Goal: Information Seeking & Learning: Learn about a topic

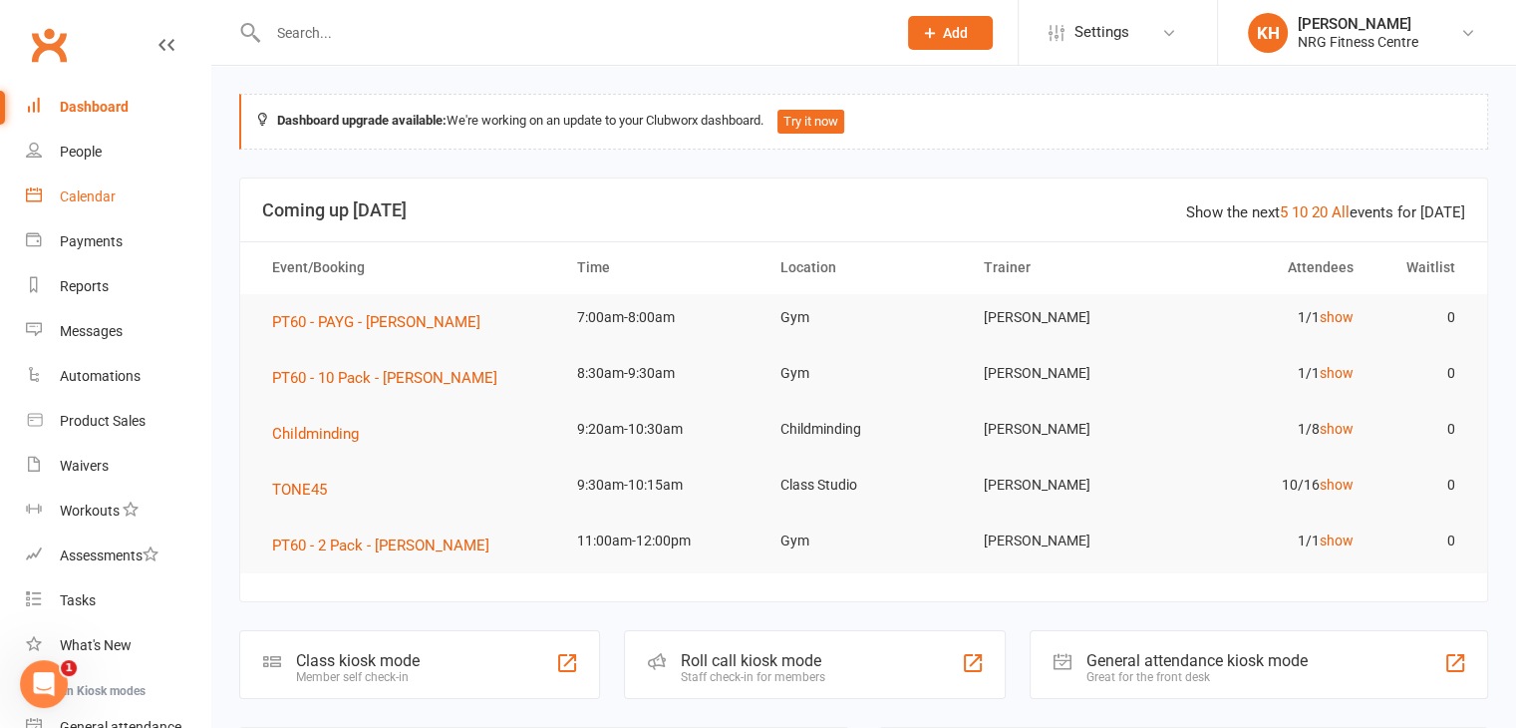
click at [70, 198] on div "Calendar" at bounding box center [88, 196] width 56 height 16
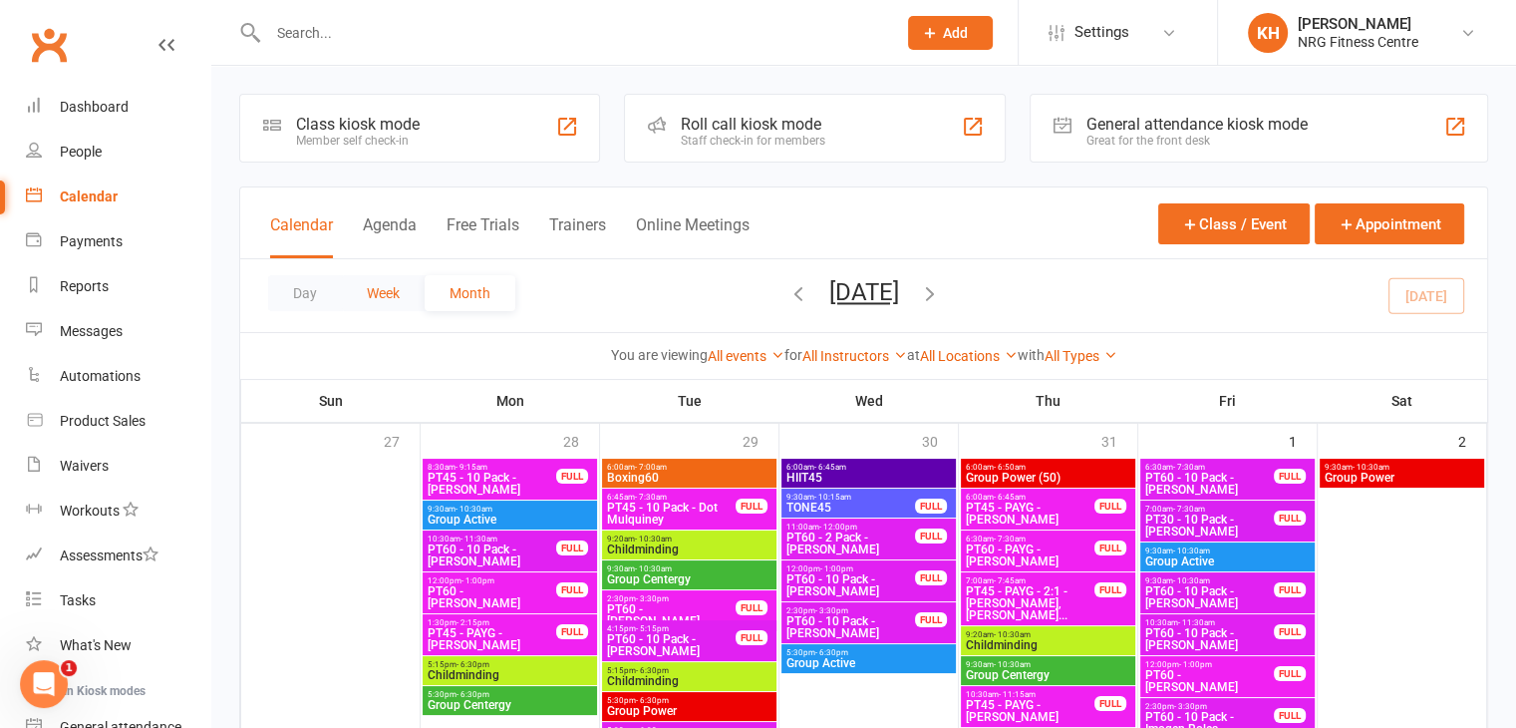
click at [401, 304] on button "Week" at bounding box center [383, 293] width 83 height 36
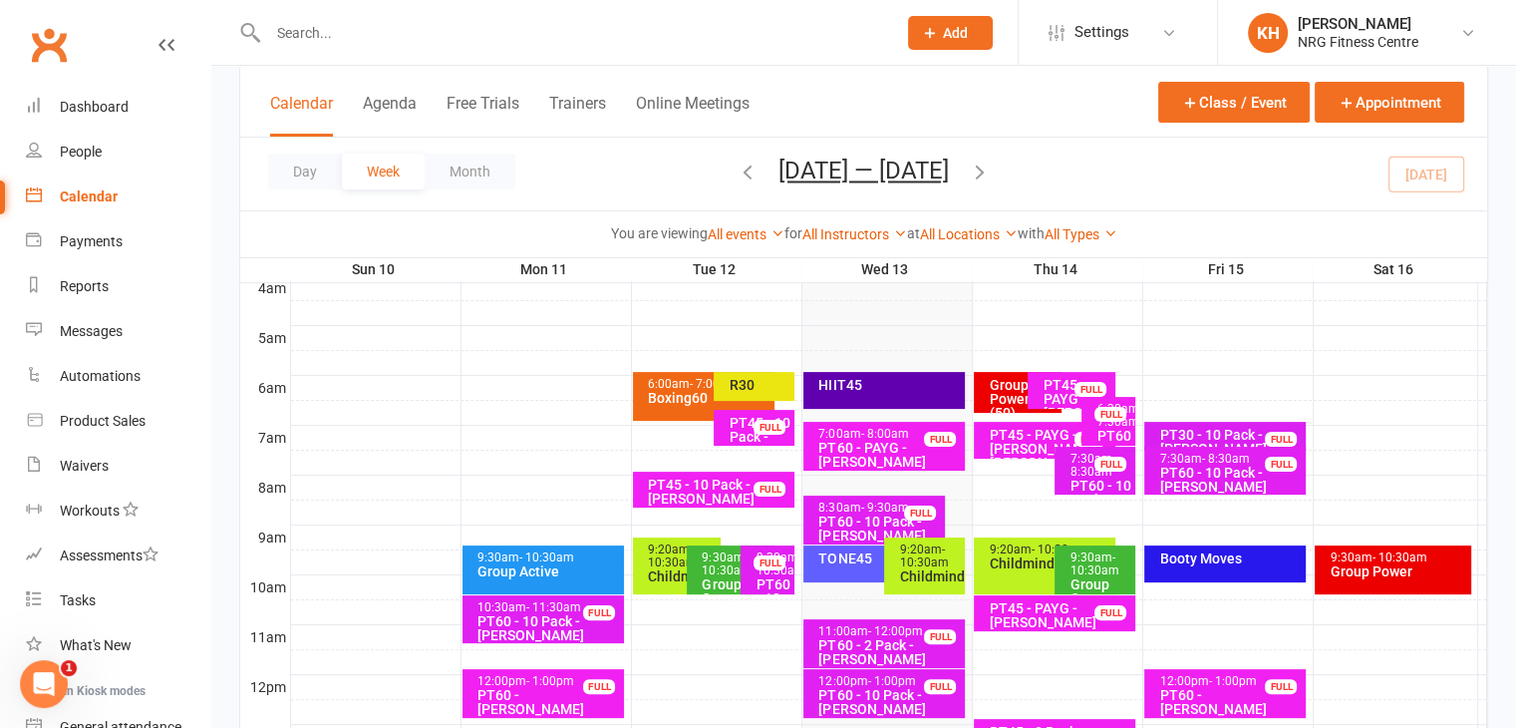
scroll to position [315, 0]
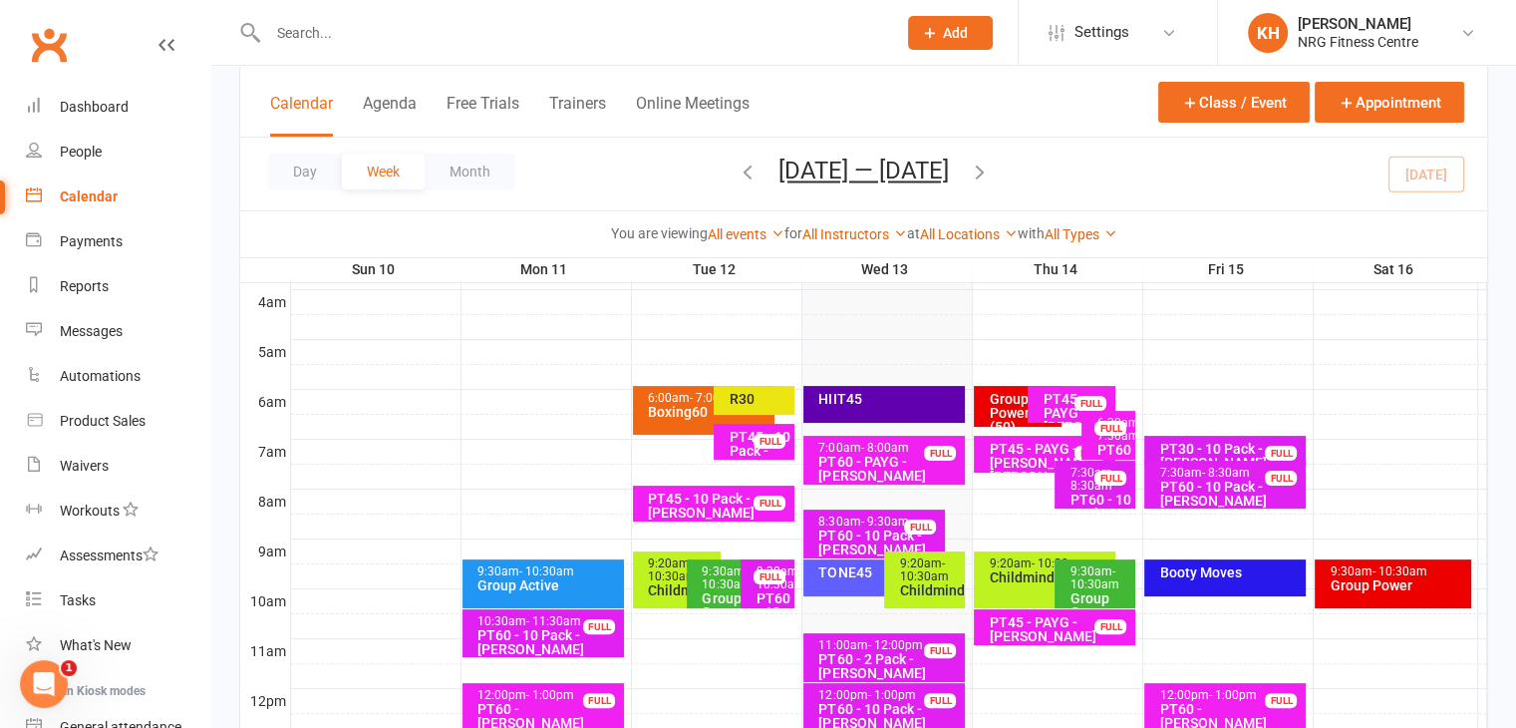
click at [905, 404] on div "HIIT45" at bounding box center [883, 404] width 161 height 37
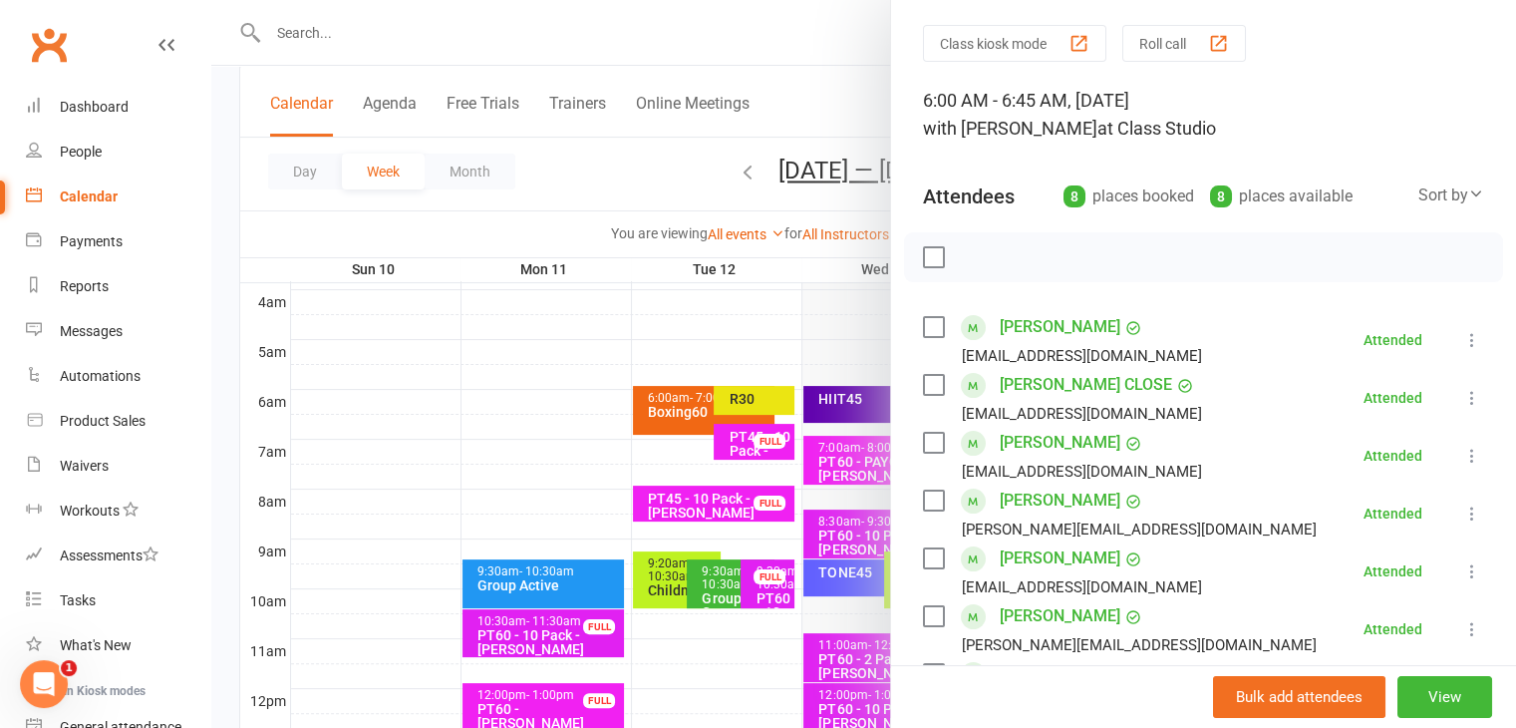
scroll to position [0, 0]
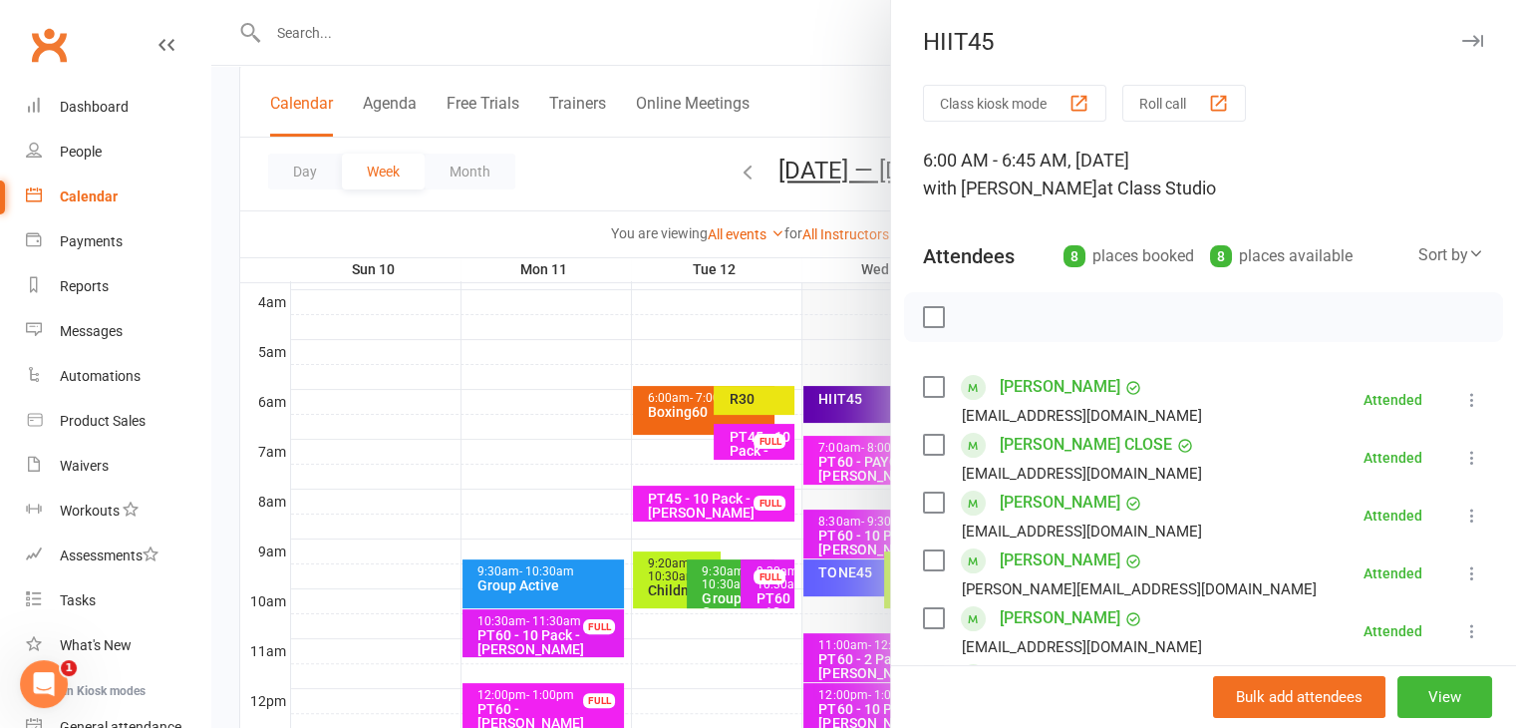
click at [1462, 36] on icon "button" at bounding box center [1472, 41] width 21 height 12
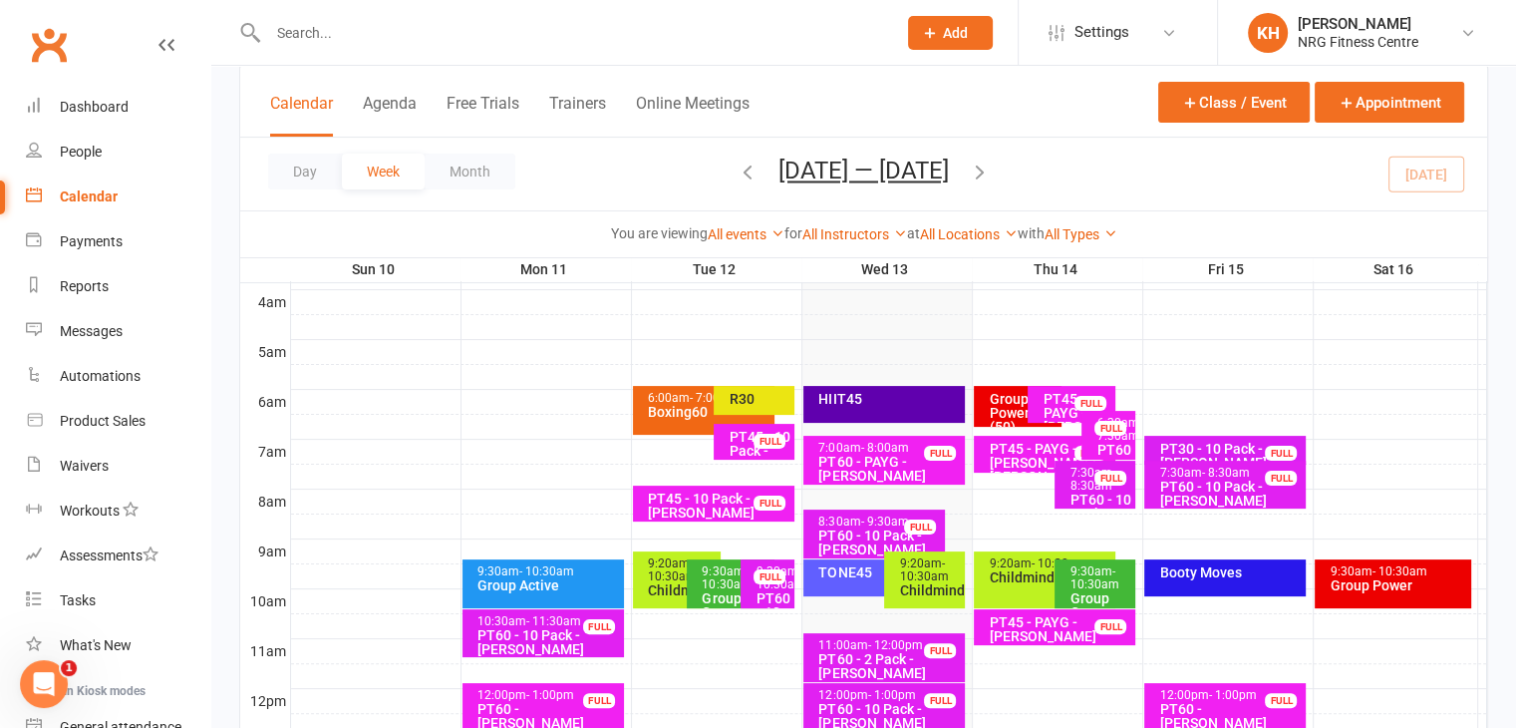
click at [835, 580] on div "TONE45" at bounding box center [874, 577] width 142 height 37
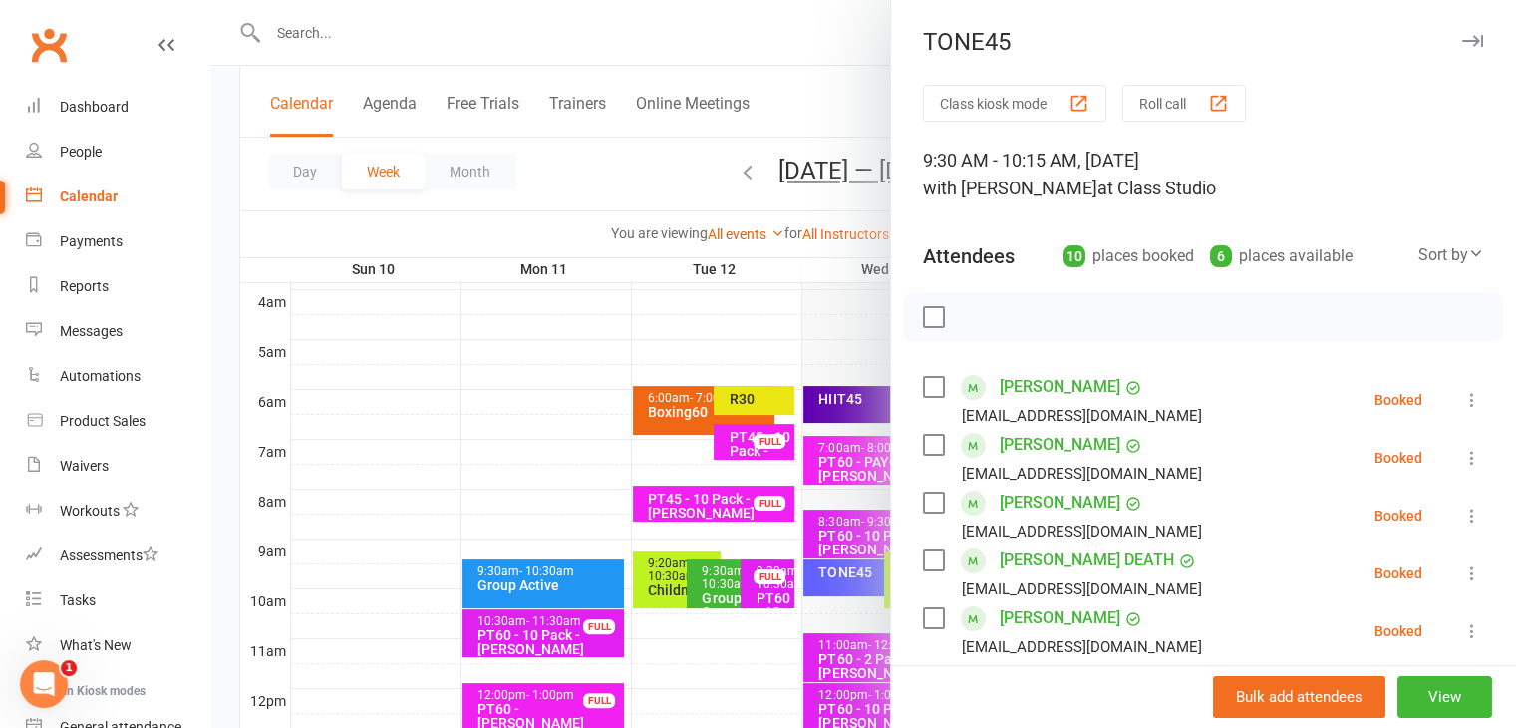
click at [1427, 39] on div "TONE45" at bounding box center [1203, 42] width 625 height 28
click at [1462, 42] on icon "button" at bounding box center [1472, 41] width 21 height 12
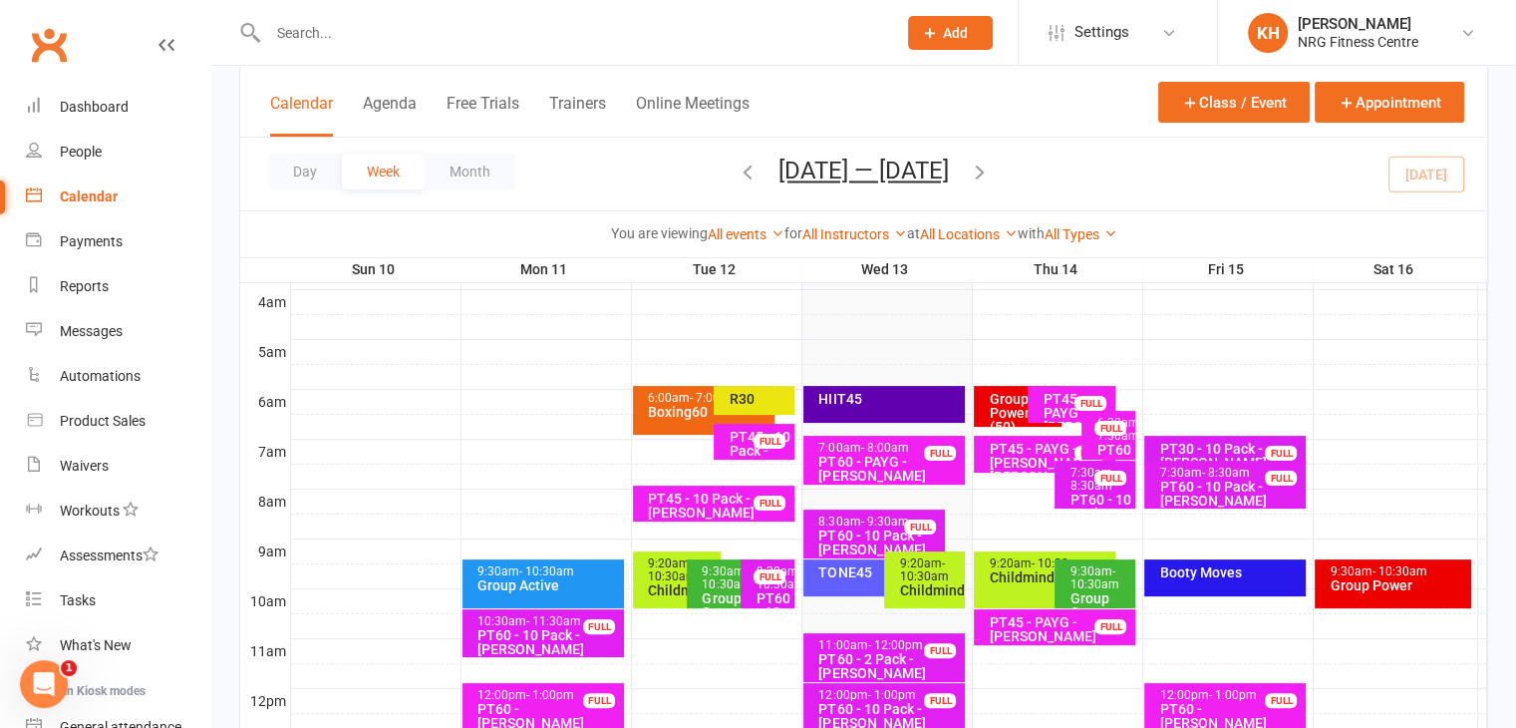
click at [929, 574] on span "- 10:30am" at bounding box center [923, 569] width 49 height 27
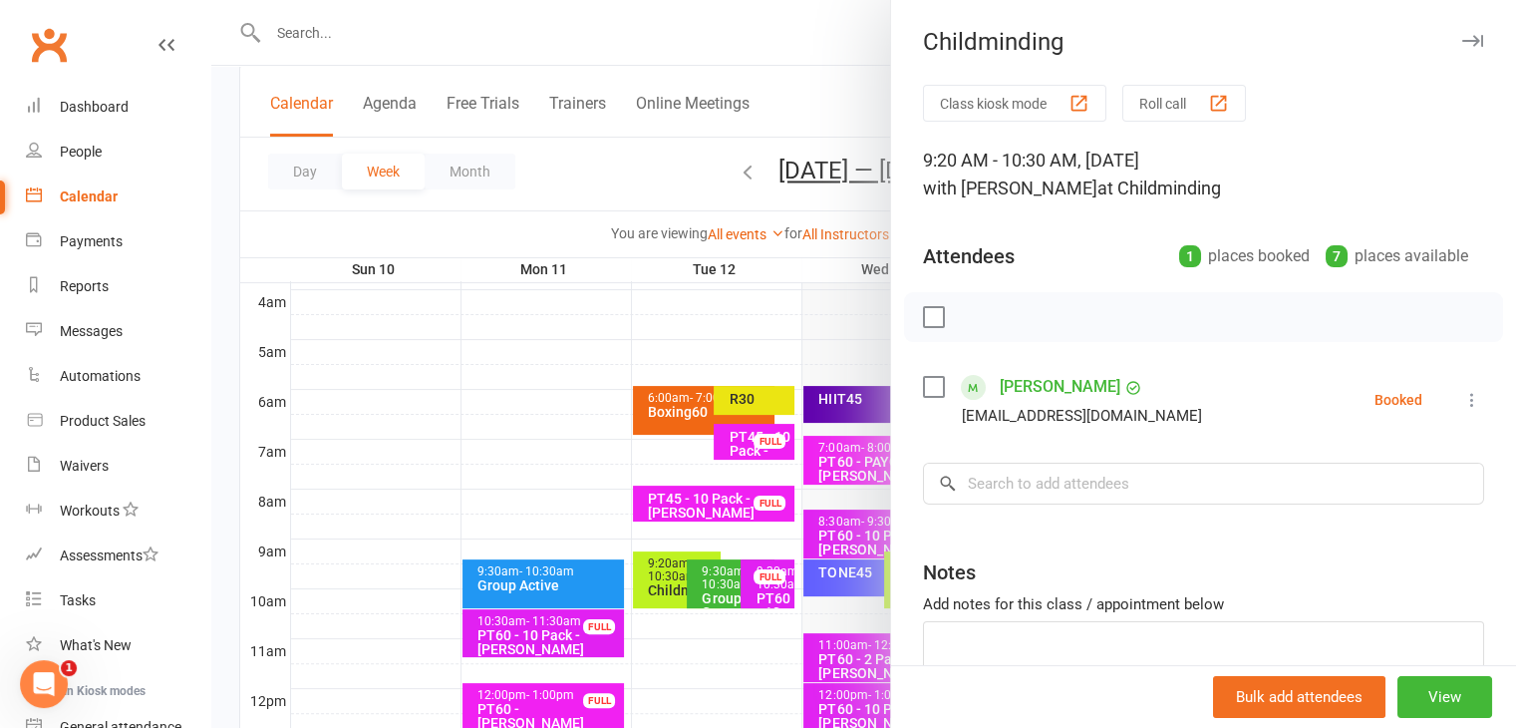
click at [1462, 41] on icon "button" at bounding box center [1472, 41] width 21 height 12
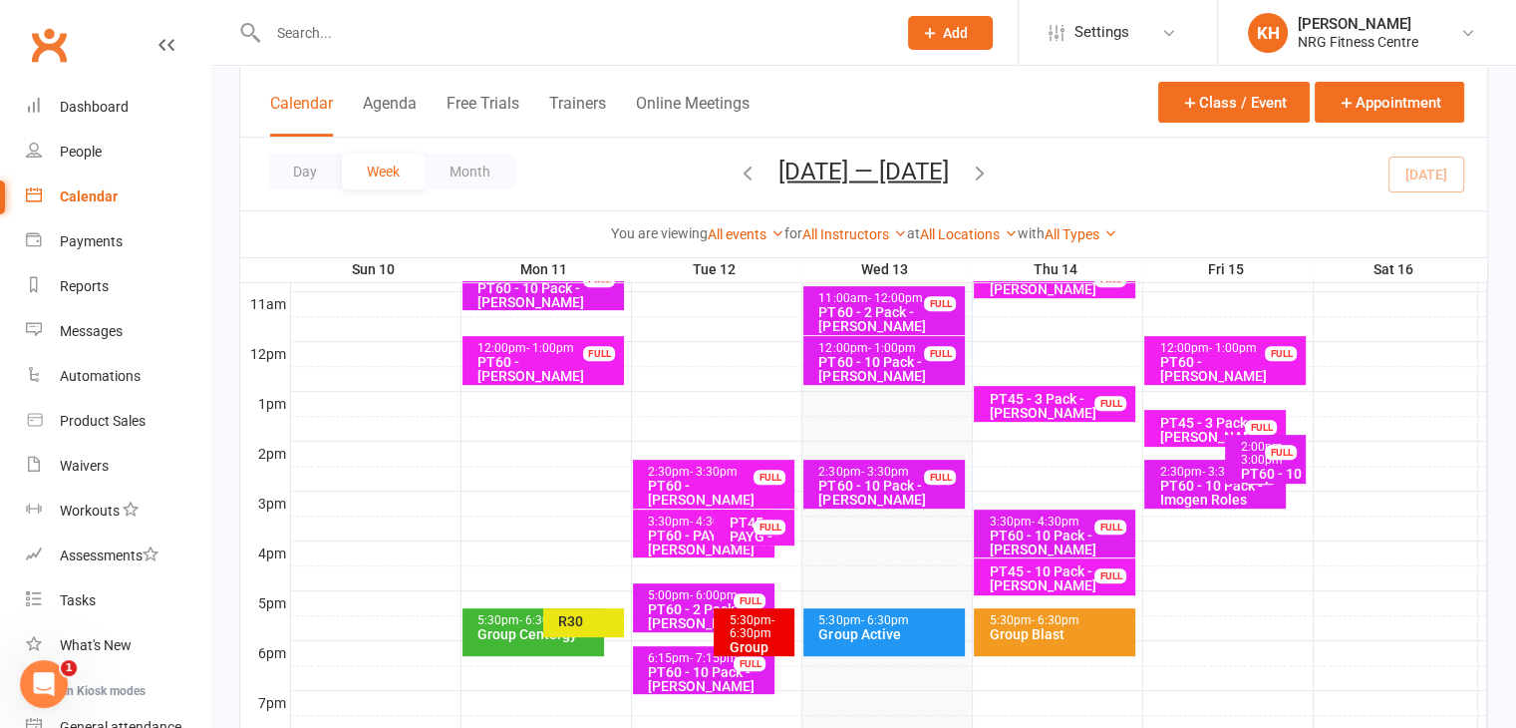
scroll to position [682, 0]
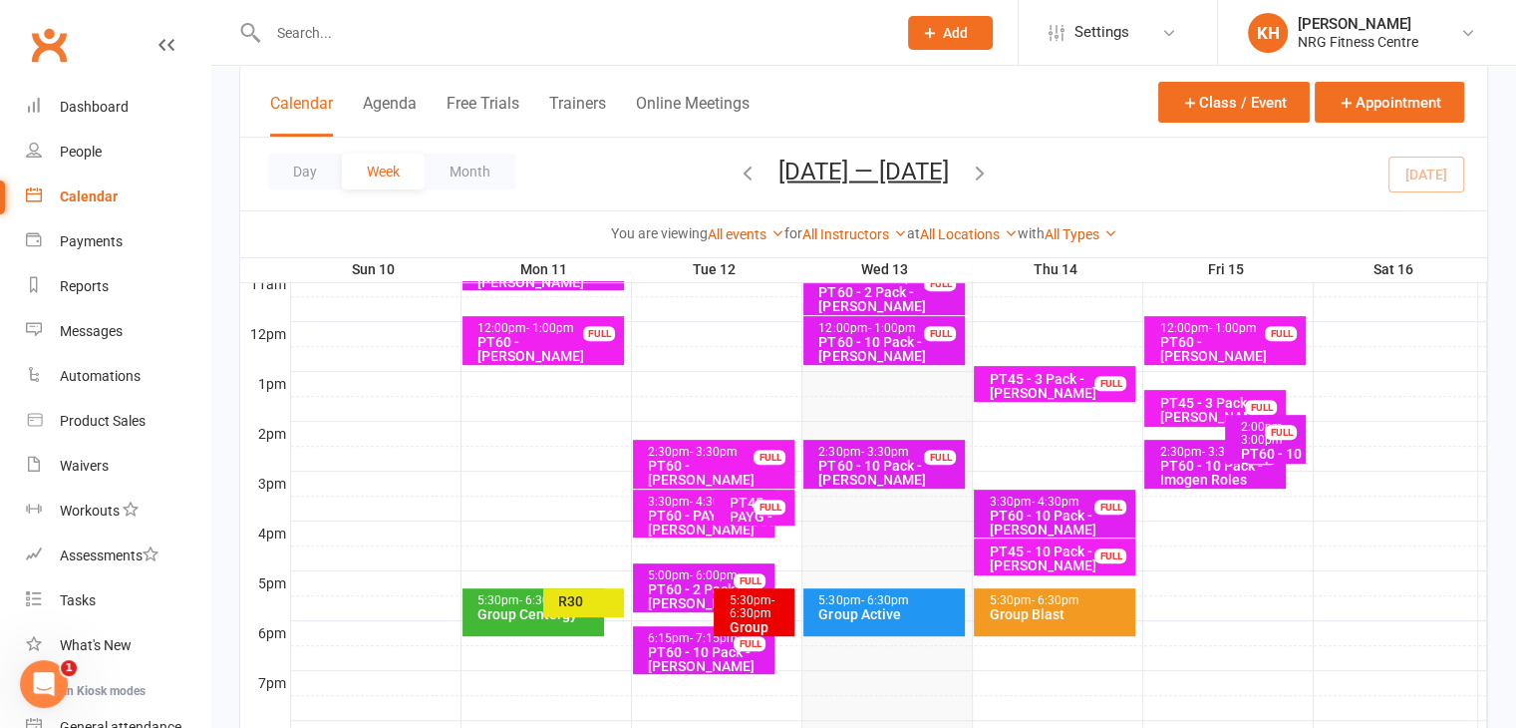
click at [901, 619] on div "5:30pm - 6:30pm Group Active" at bounding box center [883, 612] width 161 height 48
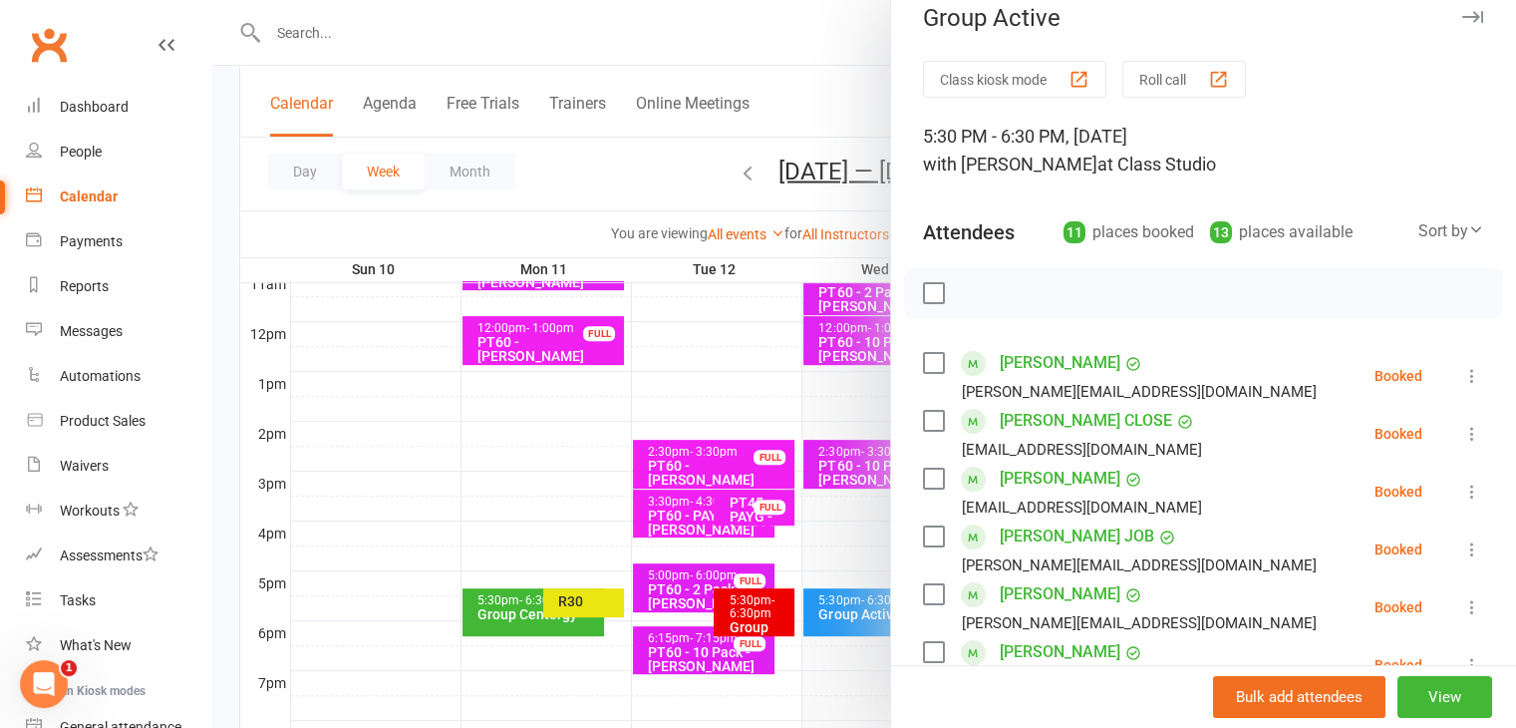
scroll to position [0, 0]
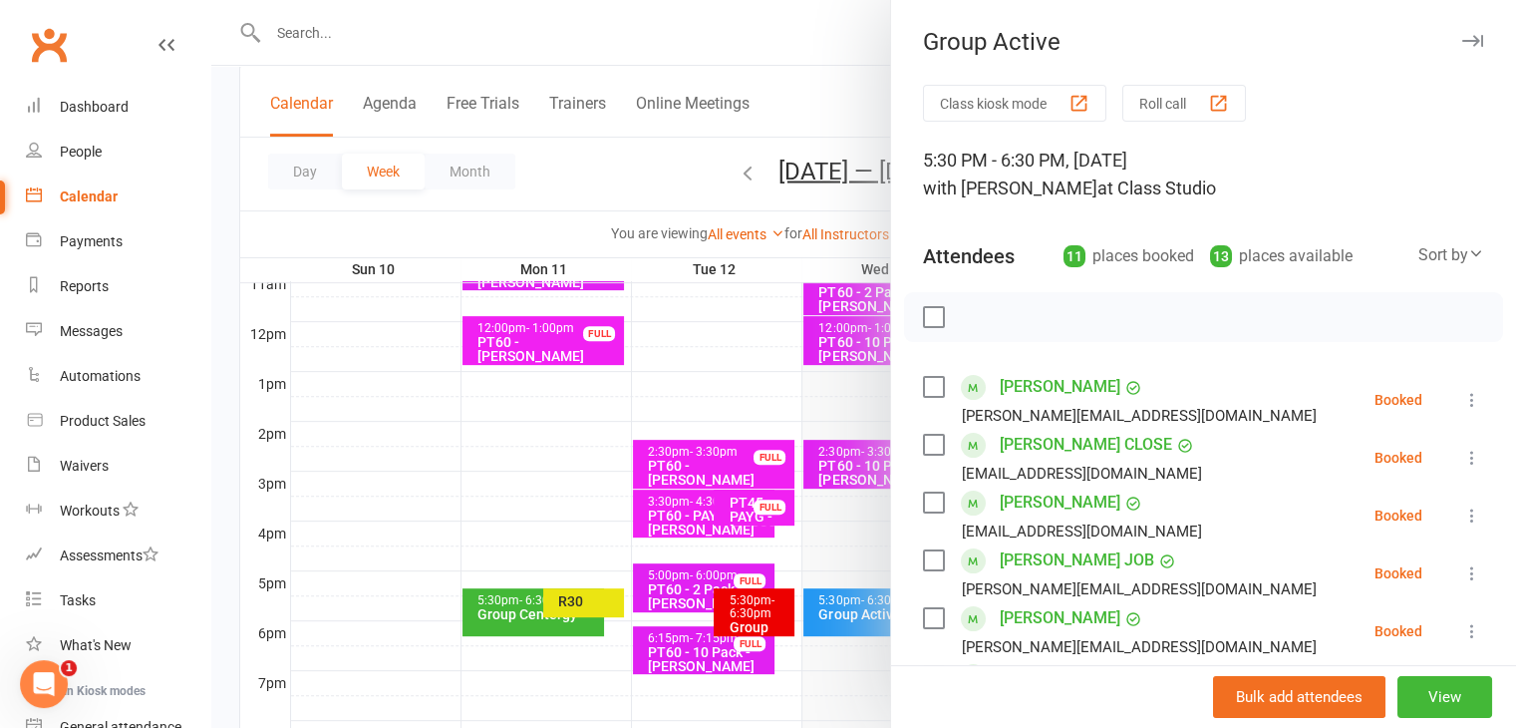
click at [1462, 46] on icon "button" at bounding box center [1472, 41] width 21 height 12
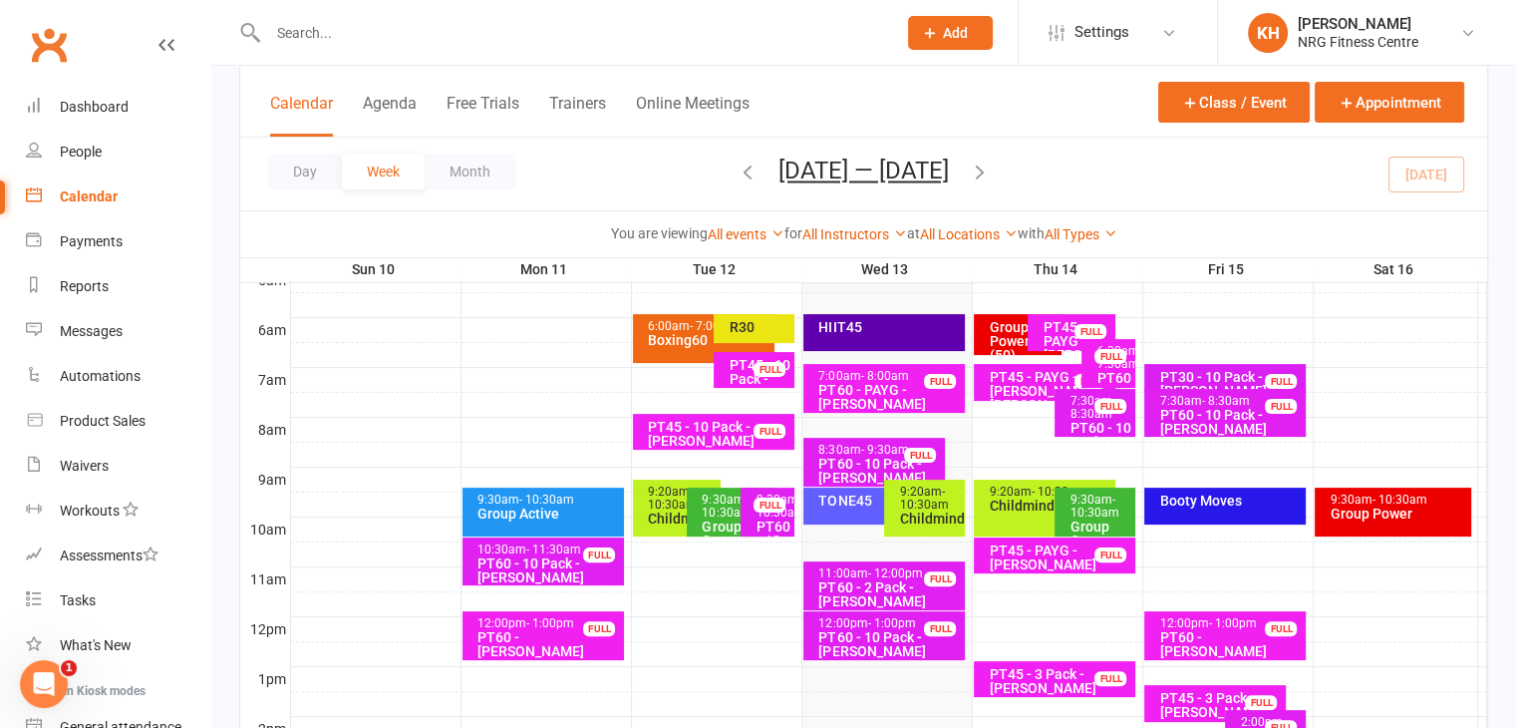
scroll to position [391, 0]
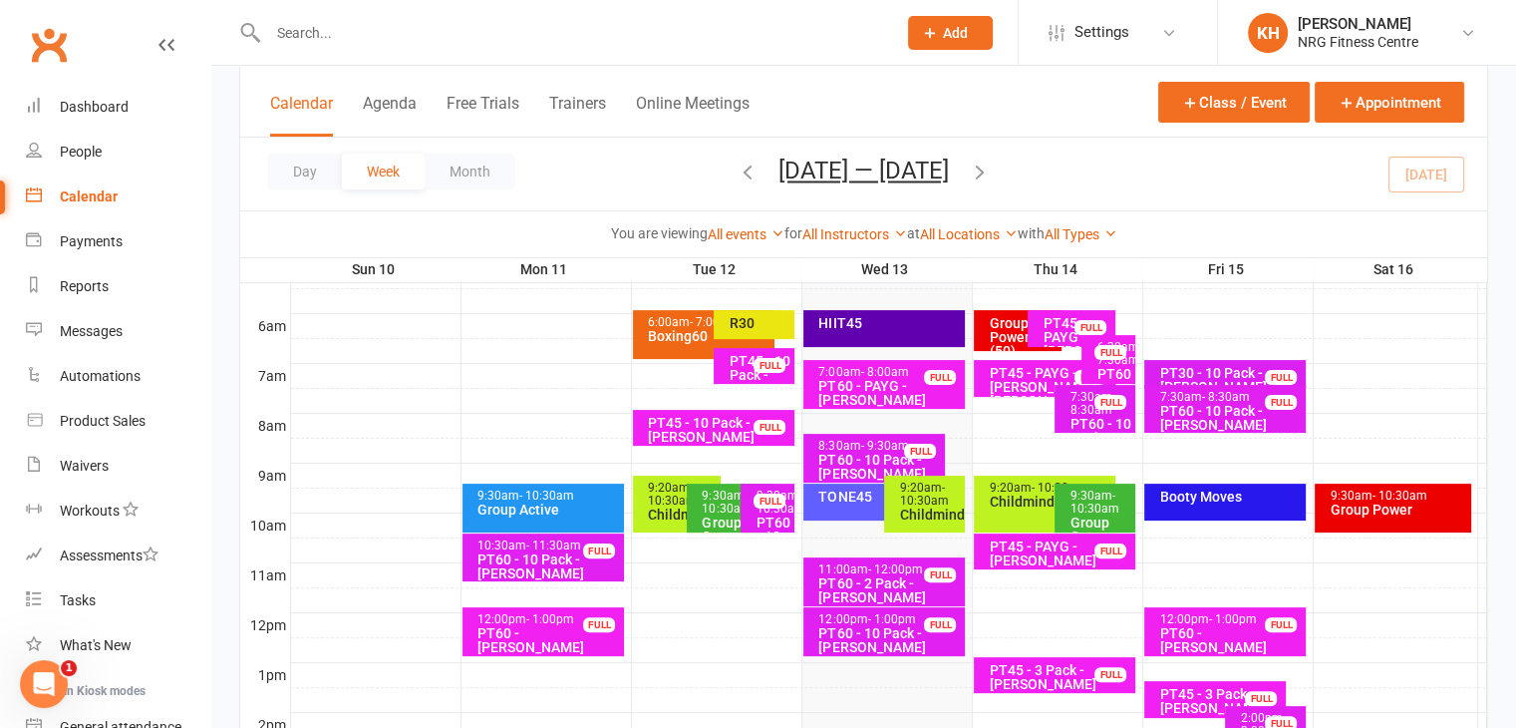
click at [995, 332] on div "Group Power (50)" at bounding box center [1023, 337] width 70 height 42
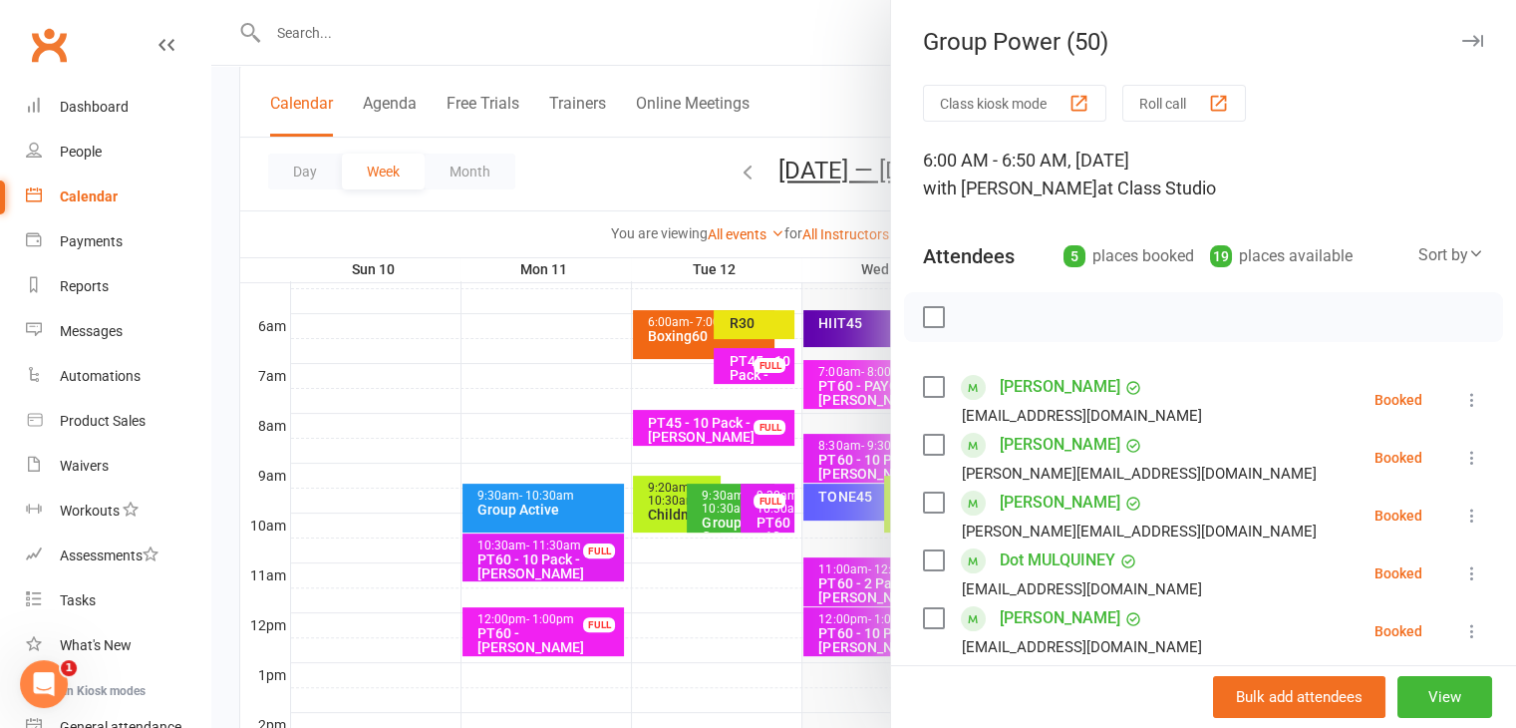
click at [1460, 49] on button "button" at bounding box center [1472, 41] width 24 height 24
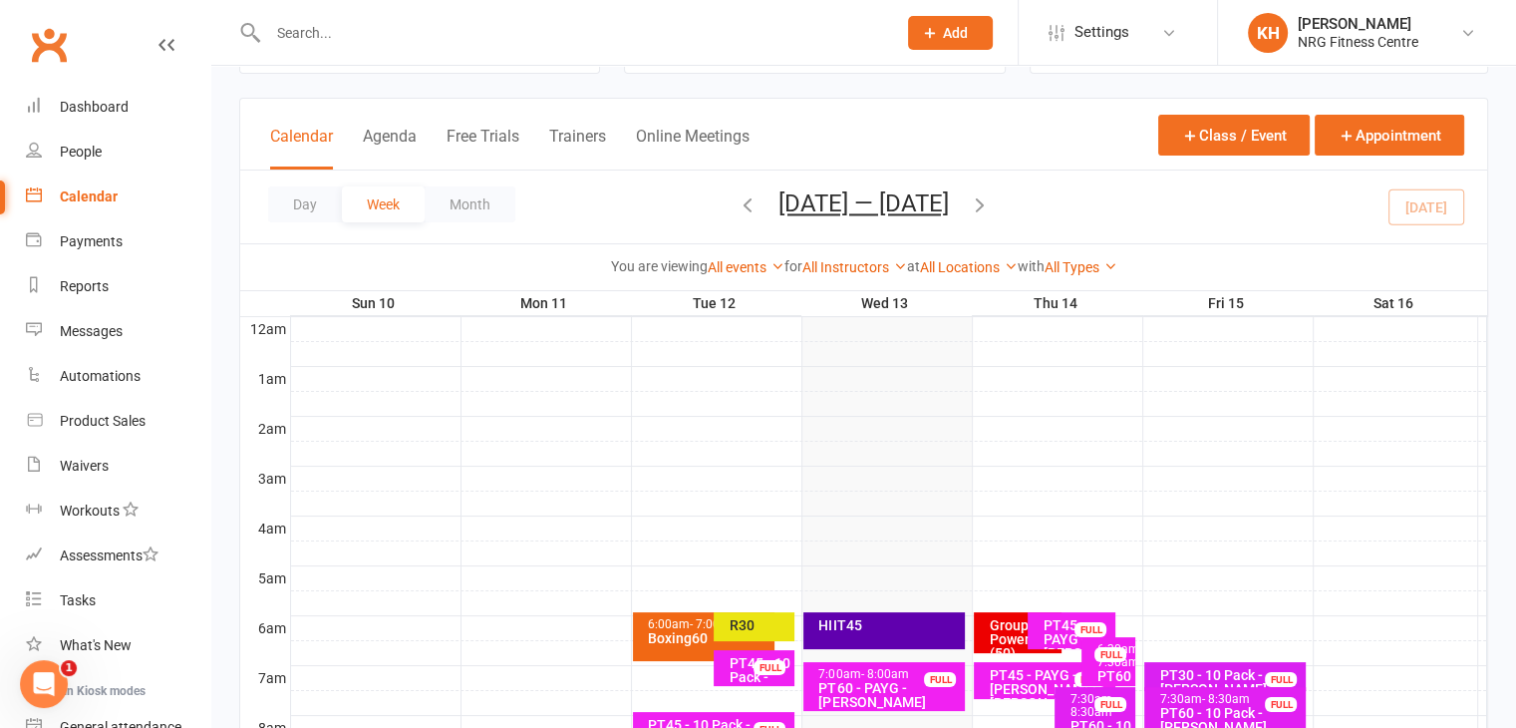
scroll to position [0, 0]
